Goal: Task Accomplishment & Management: Use online tool/utility

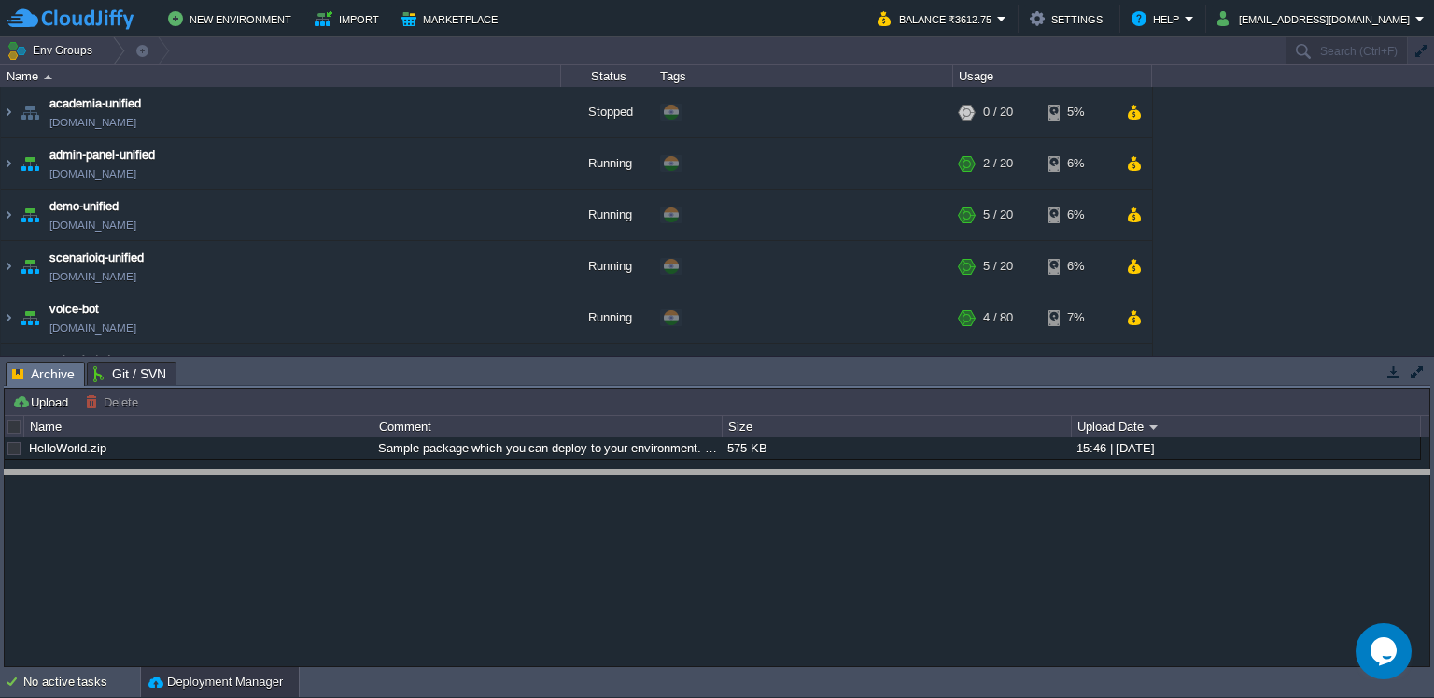
drag, startPoint x: 362, startPoint y: 388, endPoint x: 360, endPoint y: 494, distance: 105.5
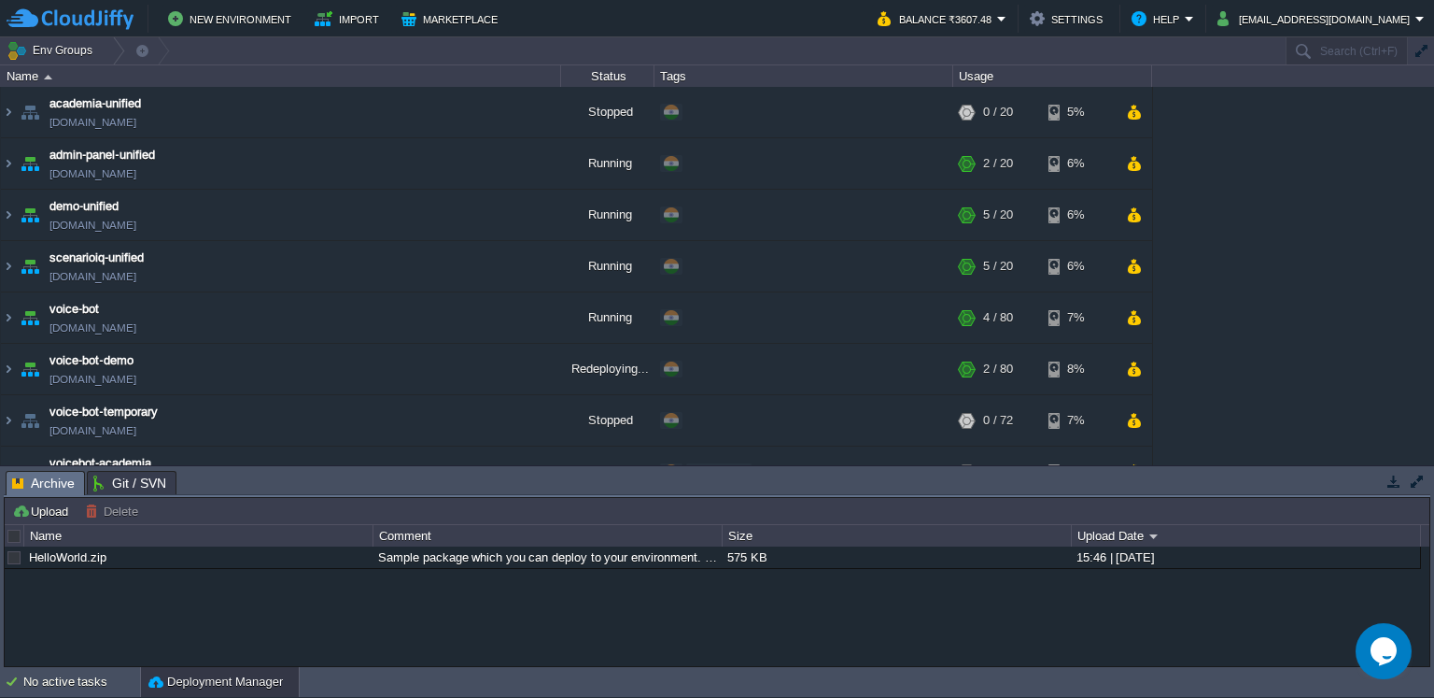
scroll to position [14, 0]
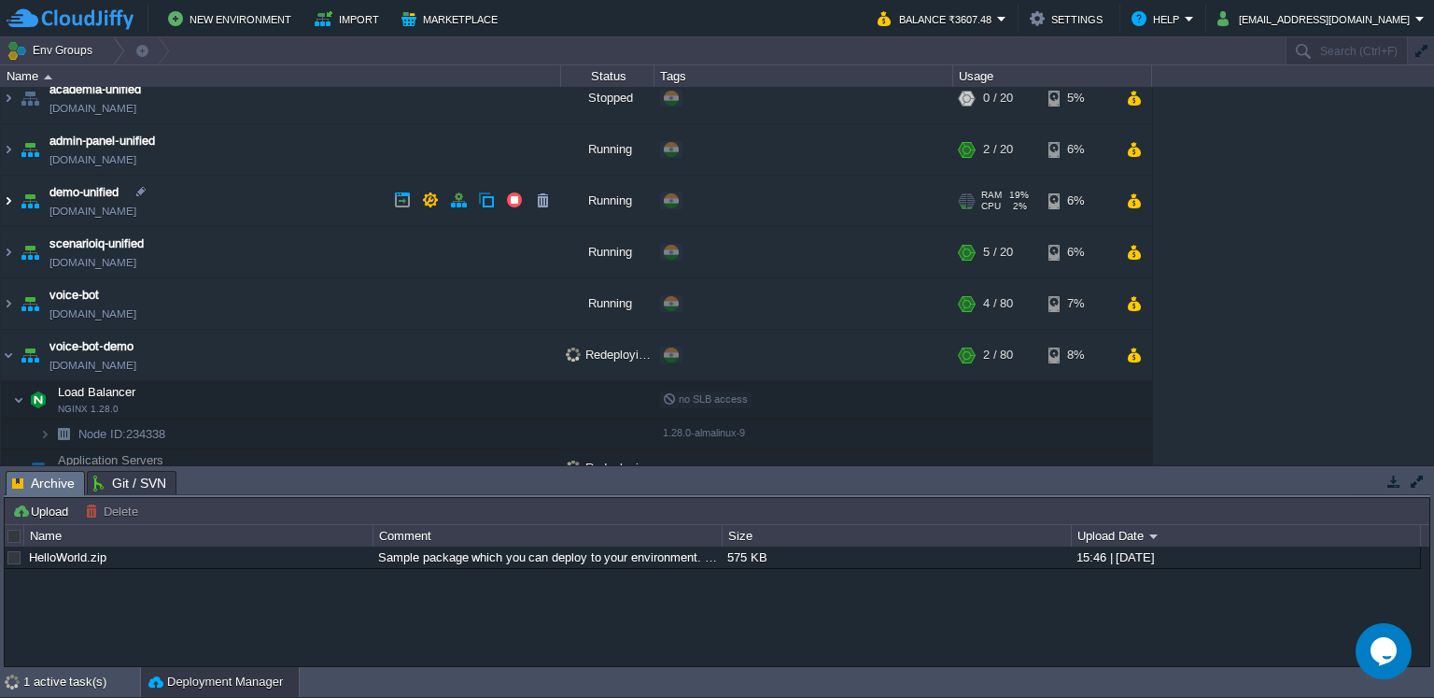
click at [8, 200] on img at bounding box center [8, 201] width 15 height 50
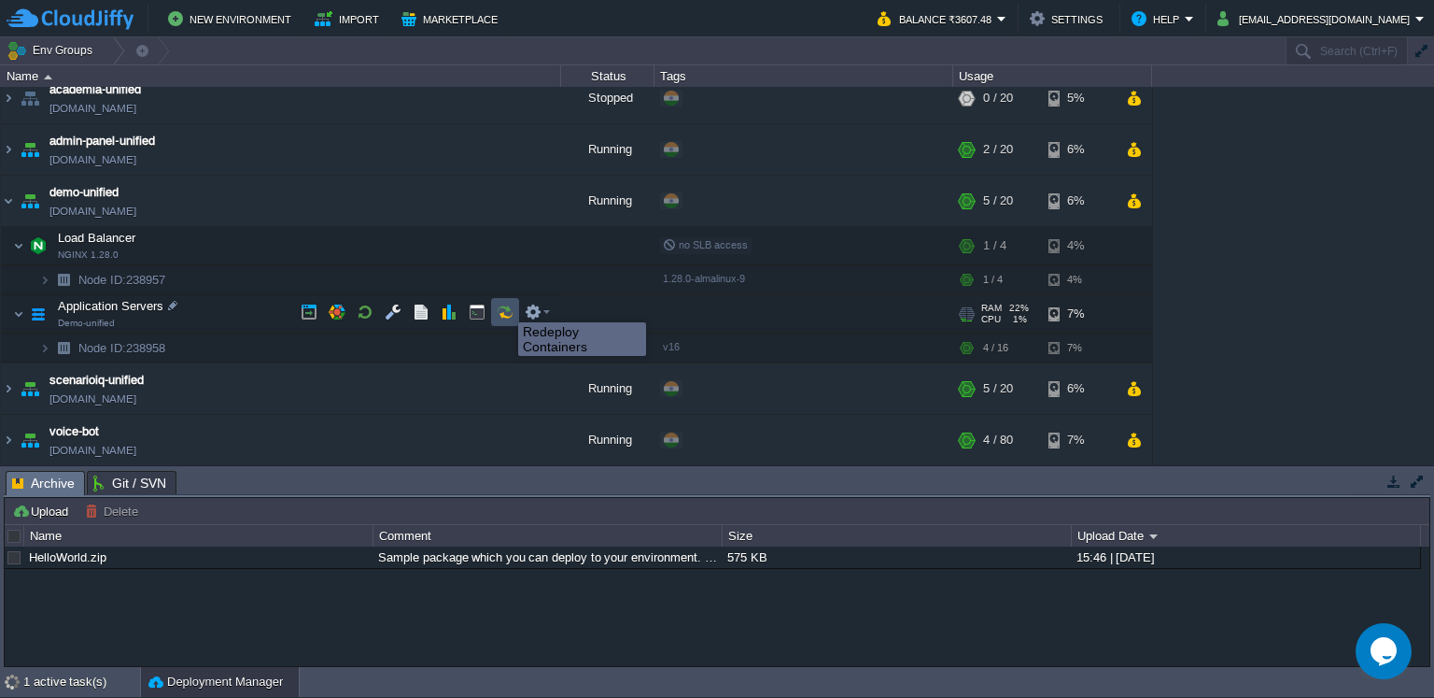
click at [505, 316] on button "button" at bounding box center [505, 311] width 17 height 17
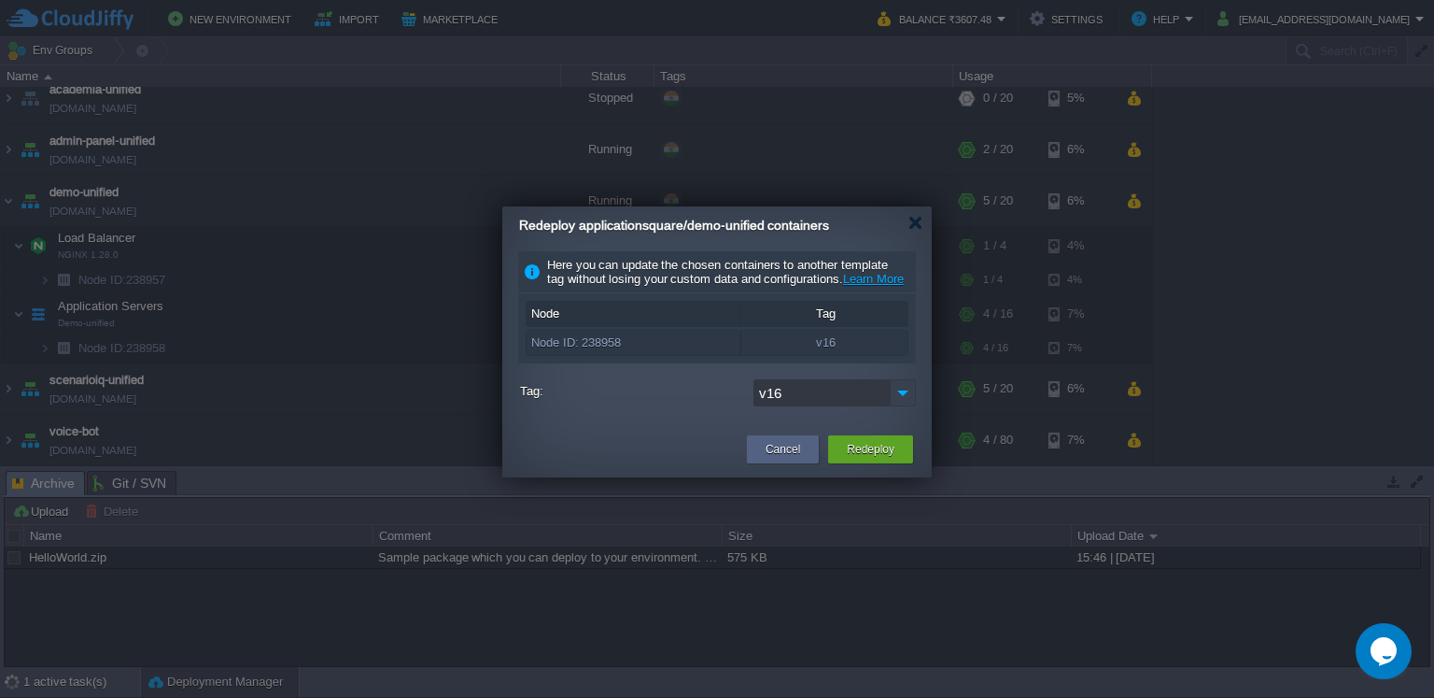
click at [905, 401] on img at bounding box center [903, 392] width 26 height 27
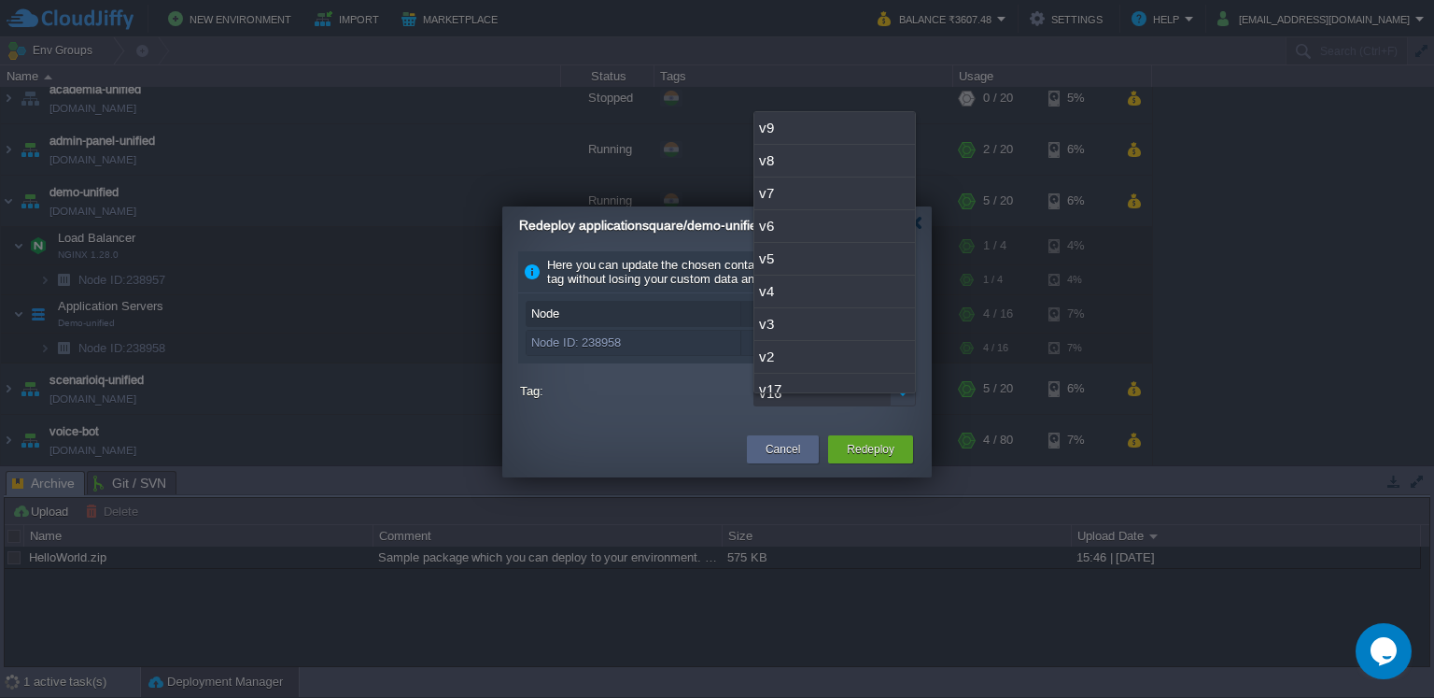
scroll to position [45, 0]
click at [779, 351] on div "v17" at bounding box center [834, 345] width 161 height 33
type input "v17"
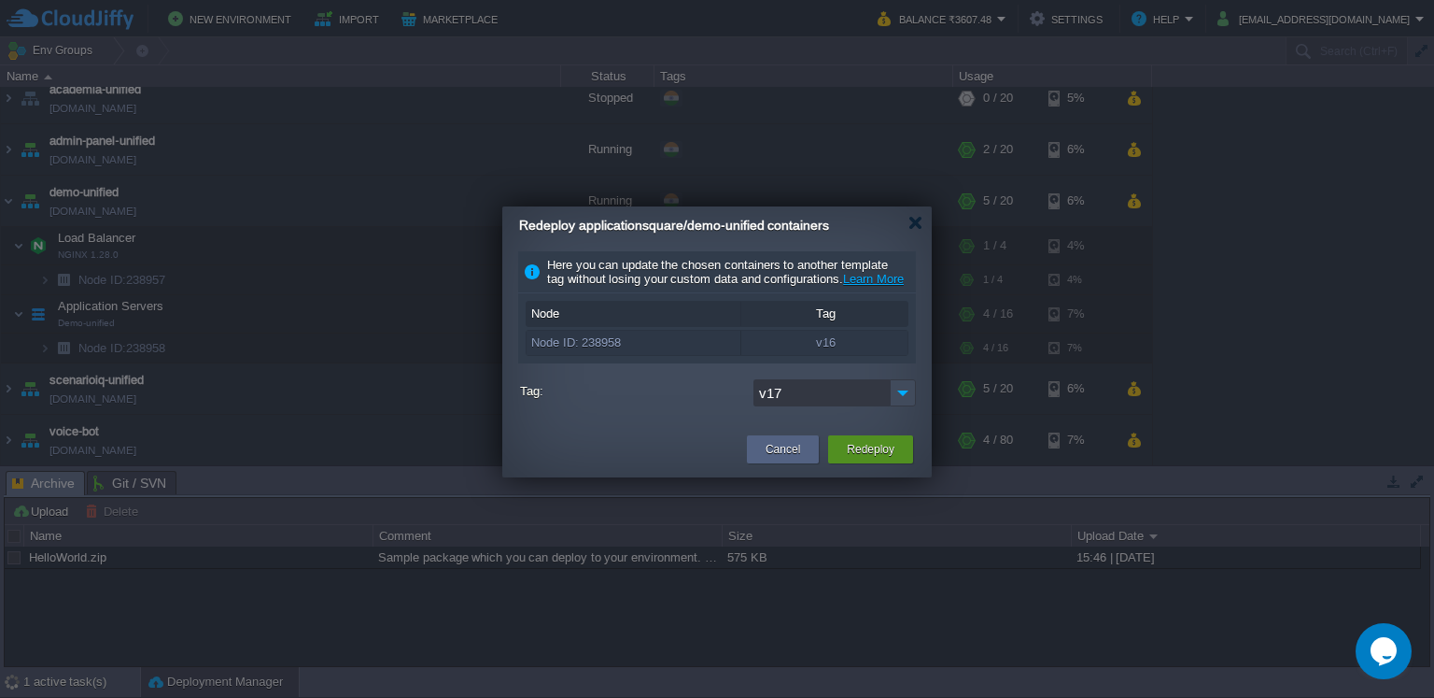
click at [865, 458] on button "Redeploy" at bounding box center [871, 449] width 48 height 19
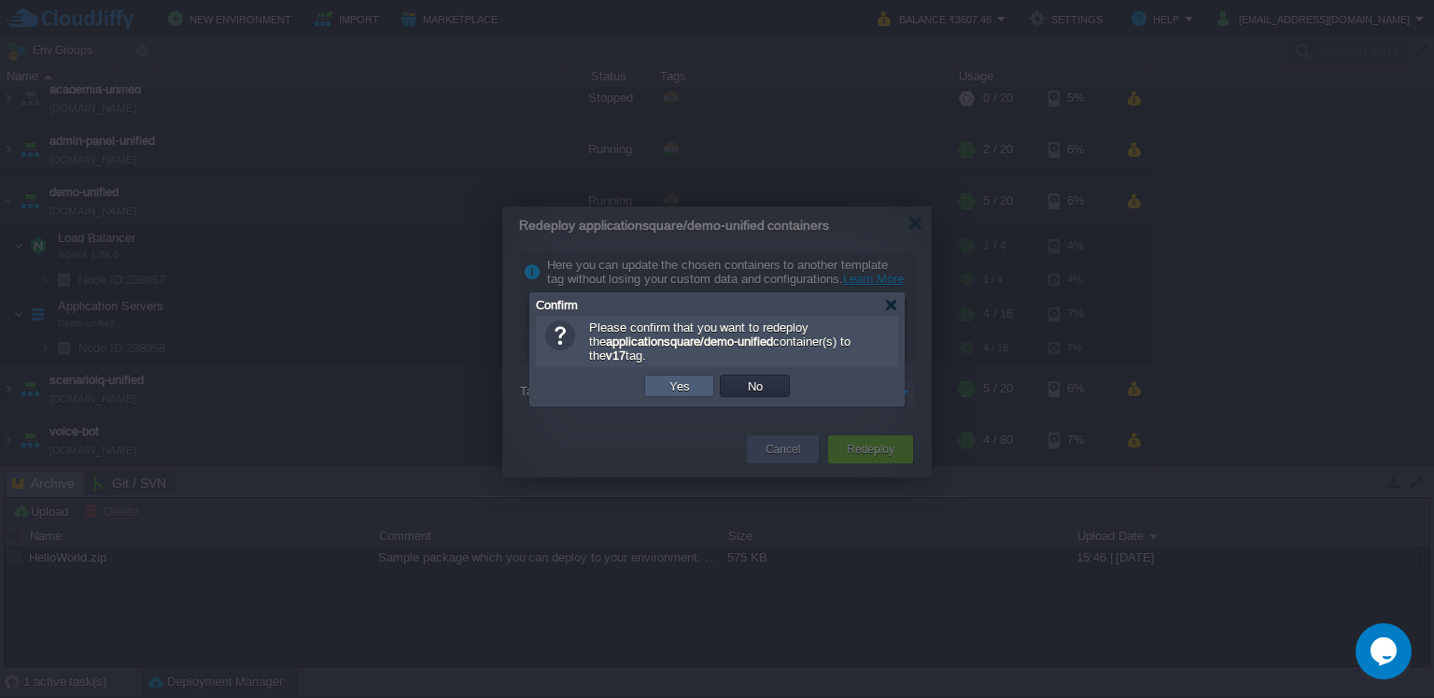
click at [667, 390] on button "Yes" at bounding box center [680, 385] width 32 height 17
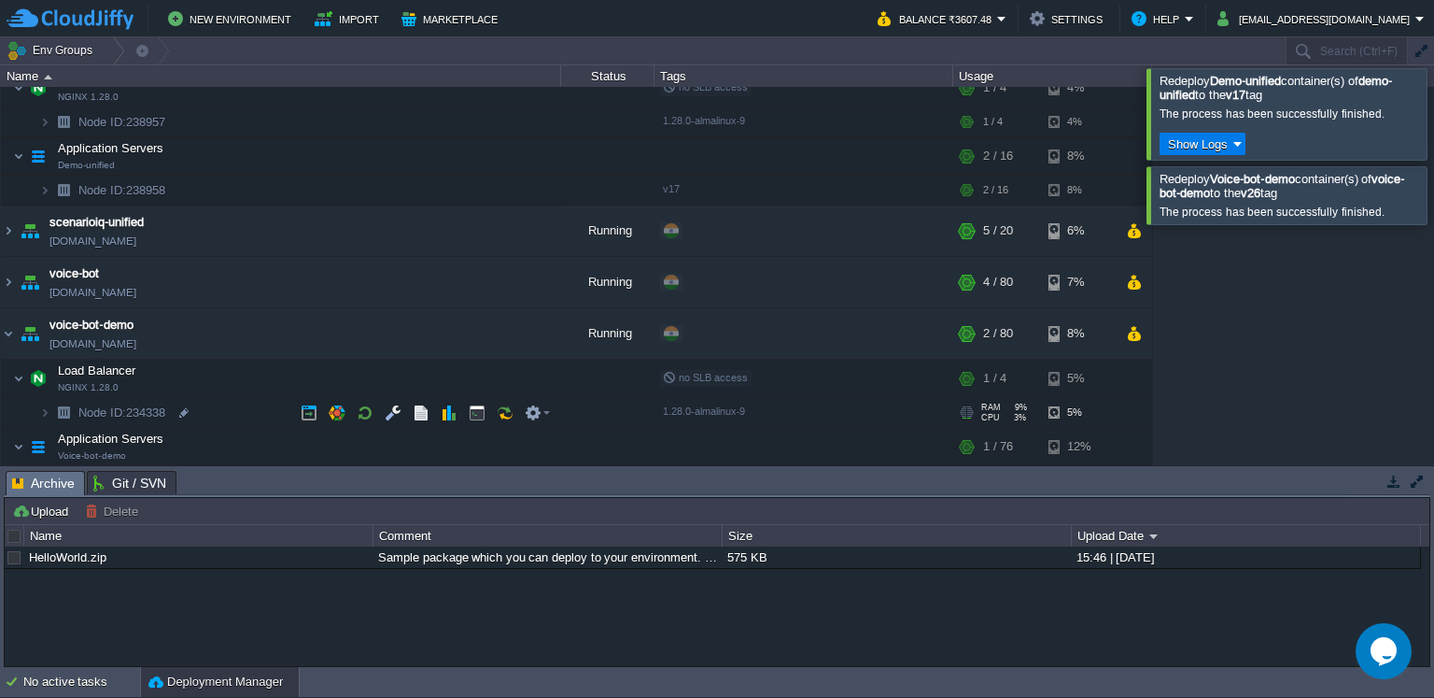
scroll to position [0, 0]
